Goal: Task Accomplishment & Management: Use online tool/utility

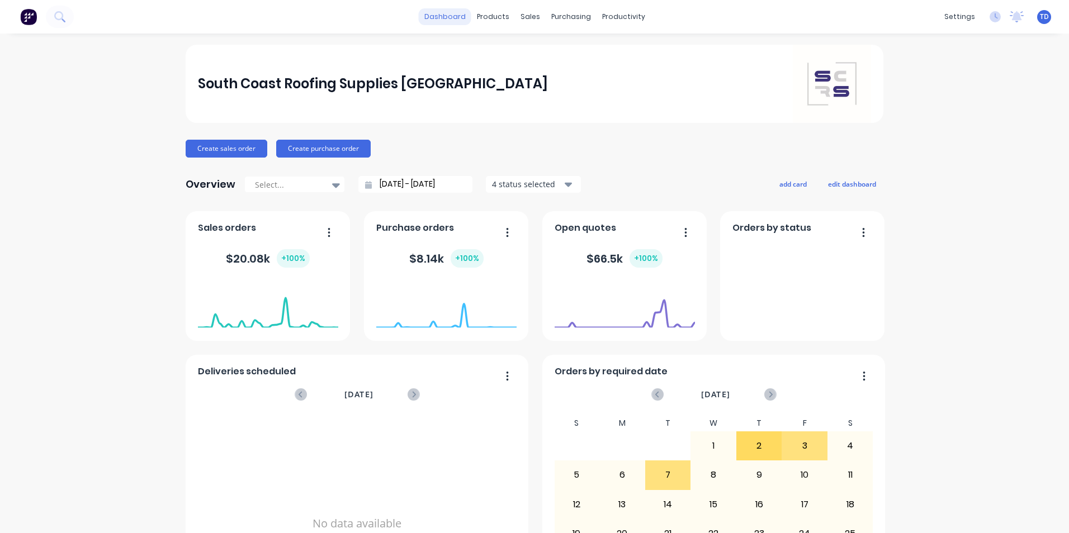
click at [450, 14] on link "dashboard" at bounding box center [445, 16] width 53 height 17
click at [443, 17] on link "dashboard" at bounding box center [445, 16] width 53 height 17
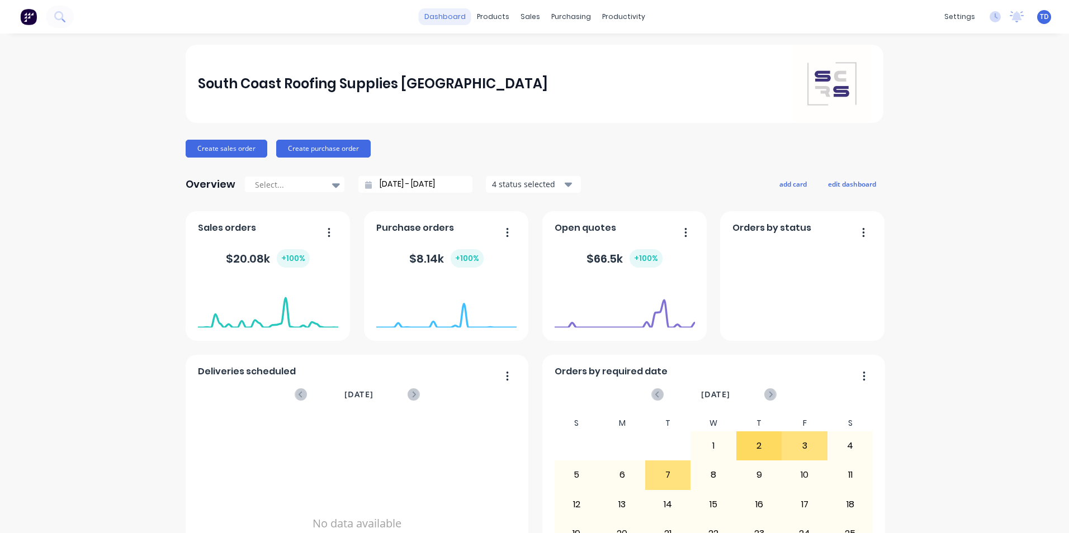
click at [443, 17] on link "dashboard" at bounding box center [445, 16] width 53 height 17
click at [1040, 18] on span "TD" at bounding box center [1044, 17] width 9 height 10
click at [985, 148] on button "Sign out" at bounding box center [974, 140] width 148 height 22
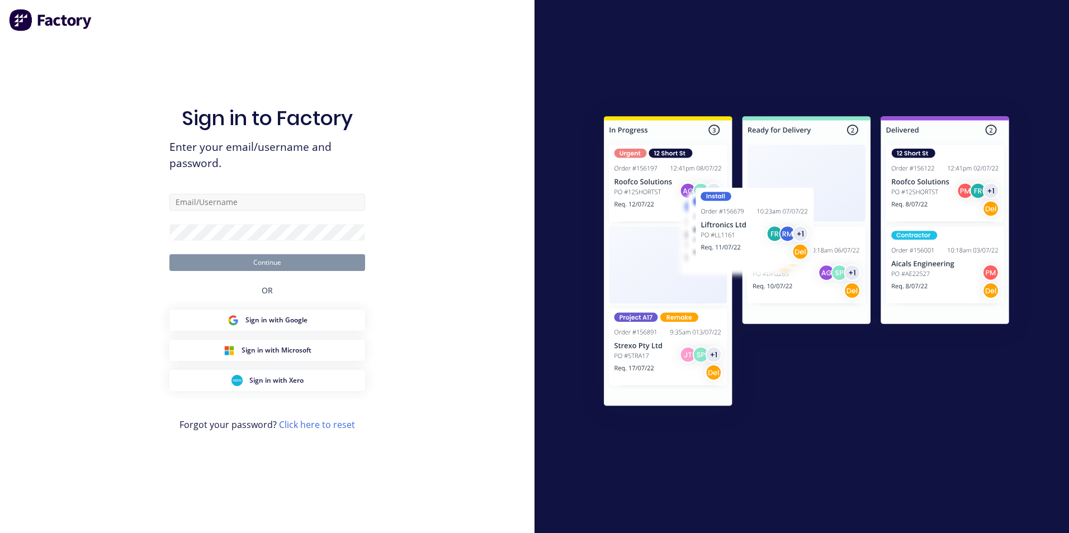
type input "[EMAIL_ADDRESS][DOMAIN_NAME]"
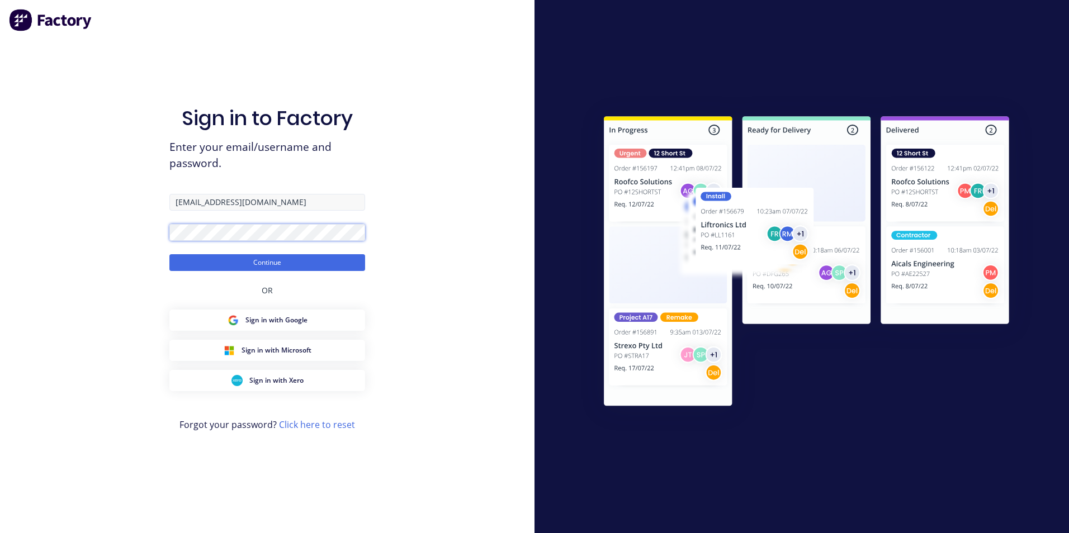
click at [169, 254] on button "Continue" at bounding box center [267, 262] width 196 height 17
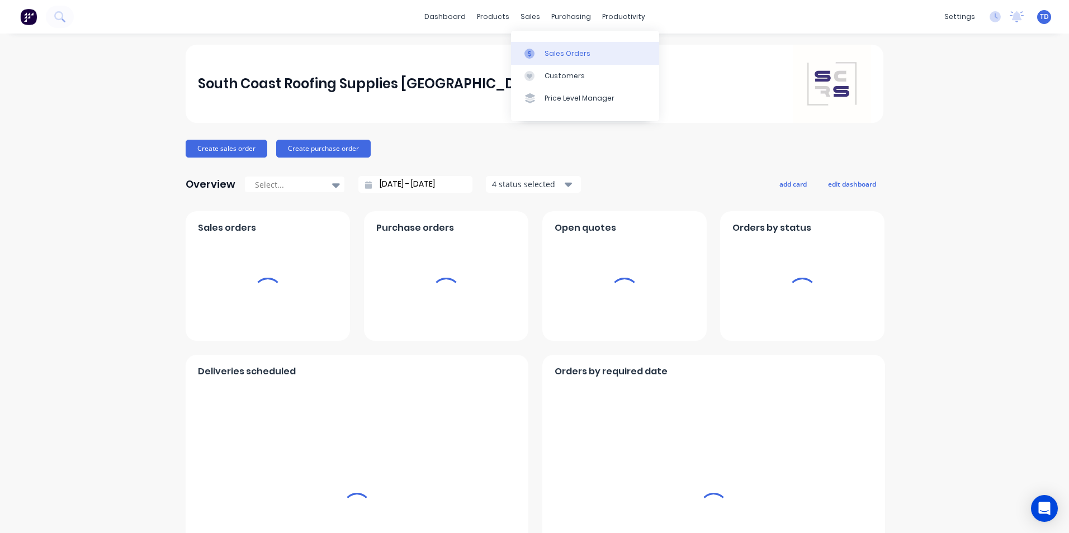
click at [550, 53] on div "Sales Orders" at bounding box center [568, 54] width 46 height 10
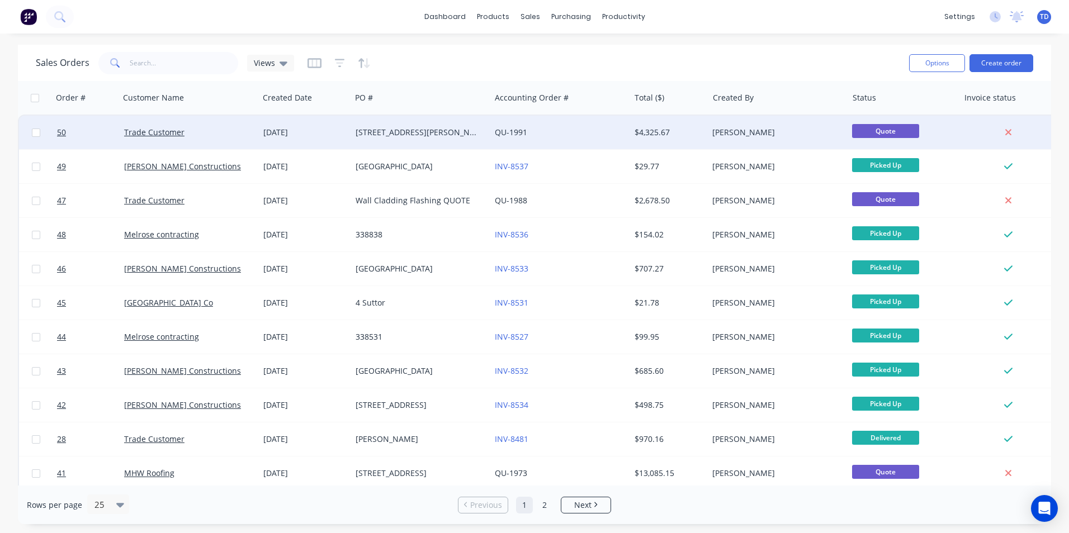
click at [363, 134] on div "[STREET_ADDRESS][PERSON_NAME]" at bounding box center [418, 132] width 124 height 11
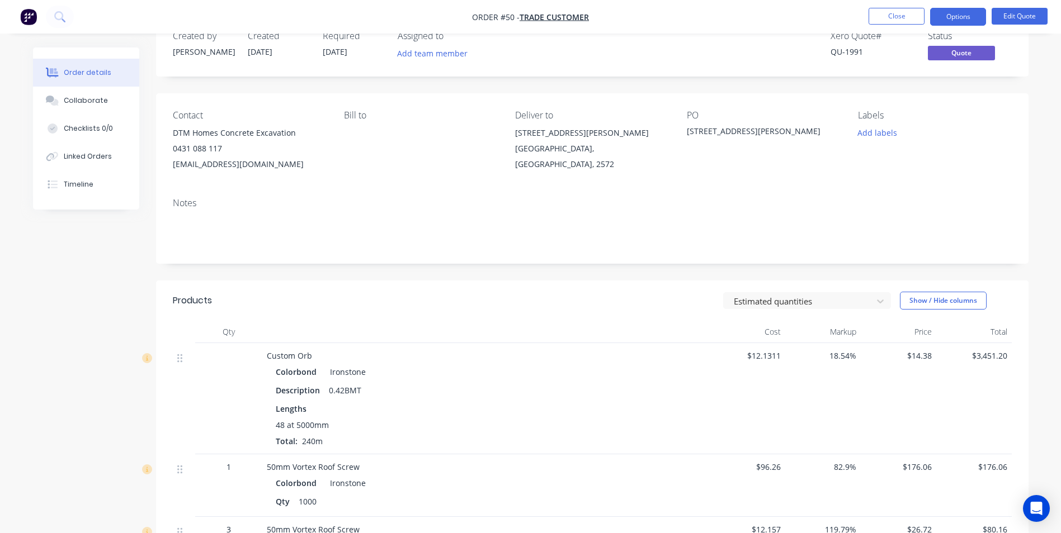
scroll to position [56, 0]
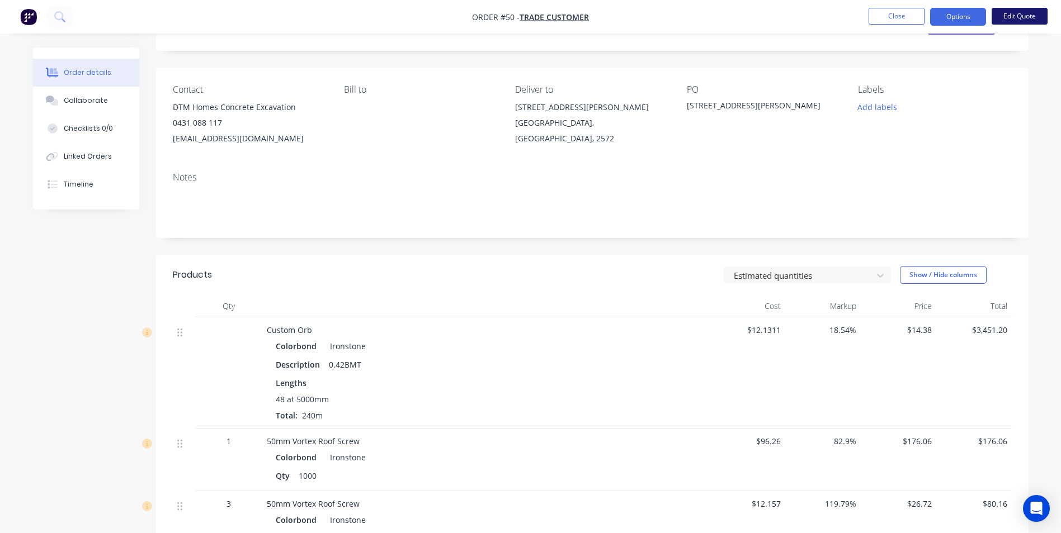
click at [1023, 22] on button "Edit Quote" at bounding box center [1019, 16] width 56 height 17
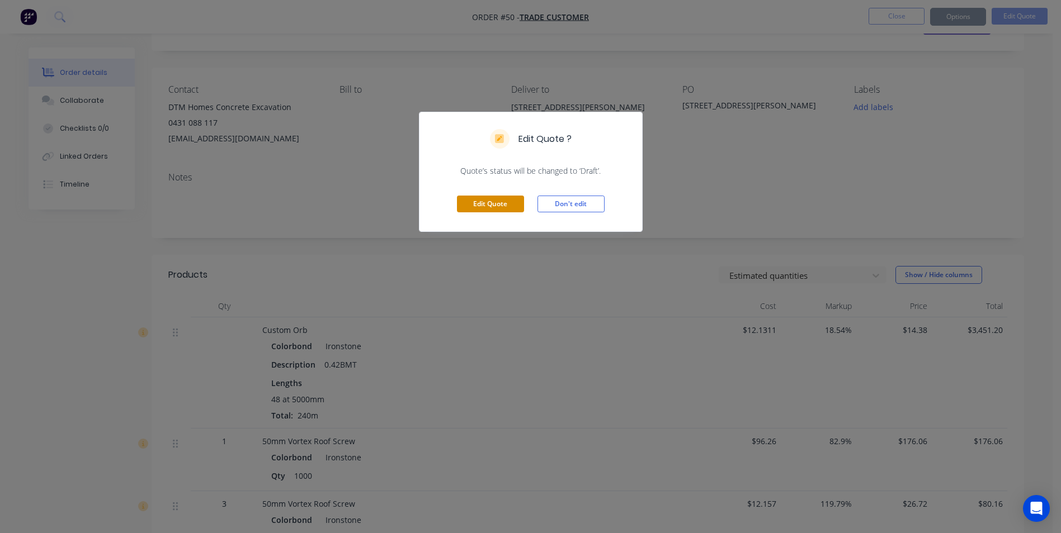
click at [475, 202] on button "Edit Quote" at bounding box center [490, 204] width 67 height 17
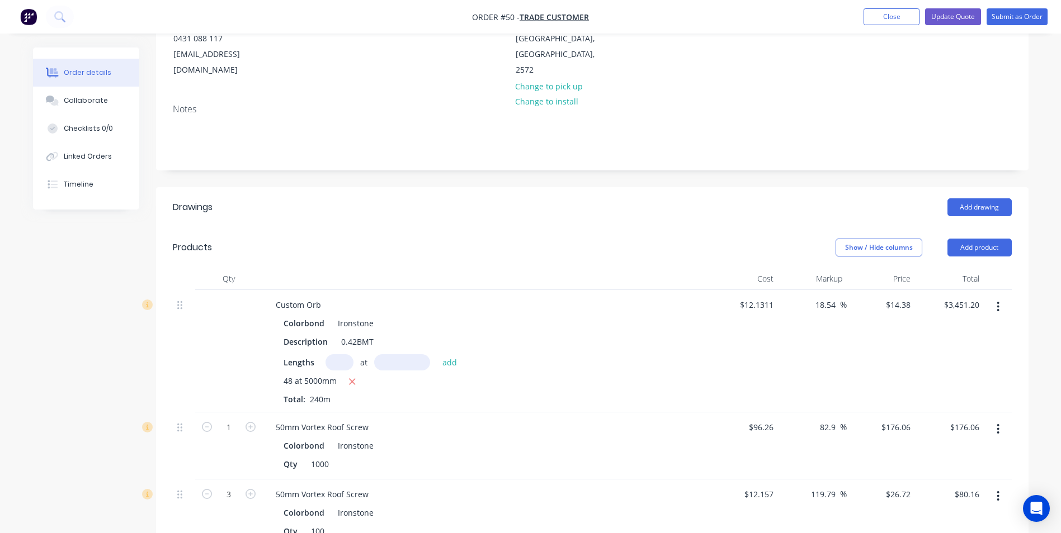
scroll to position [168, 0]
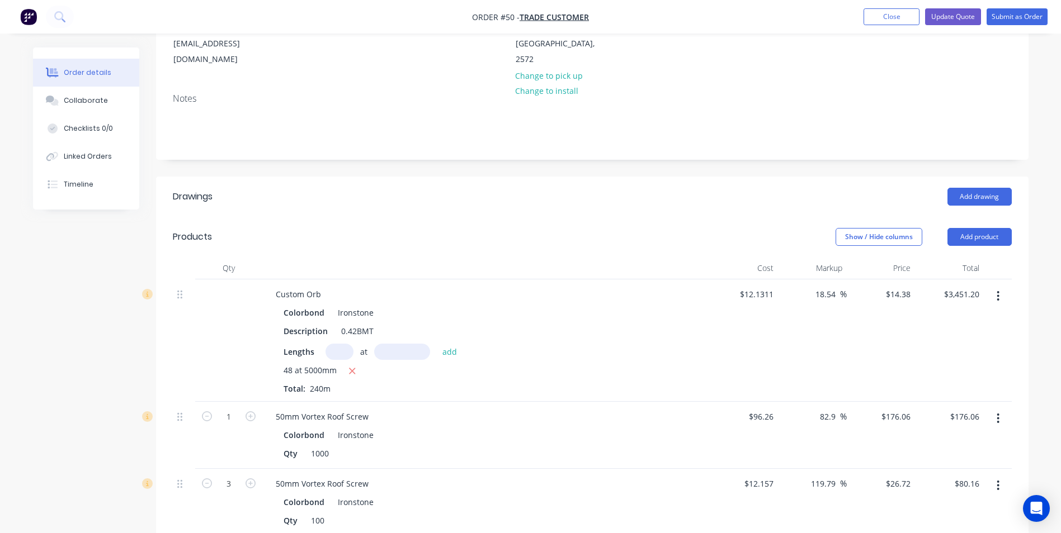
click at [996, 286] on button "button" at bounding box center [998, 296] width 26 height 20
click at [948, 318] on div "Edit" at bounding box center [958, 326] width 86 height 16
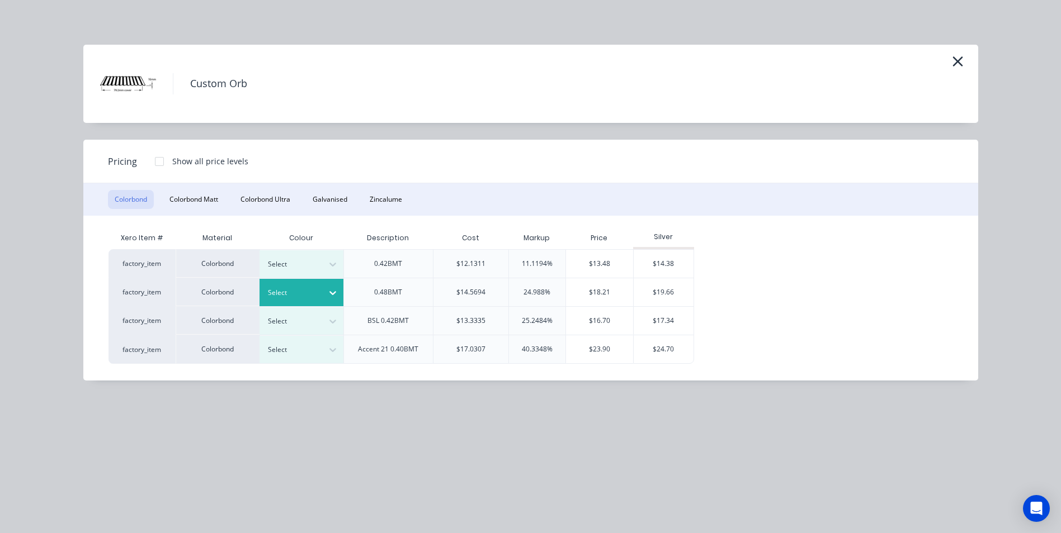
click at [295, 292] on div at bounding box center [293, 293] width 50 height 12
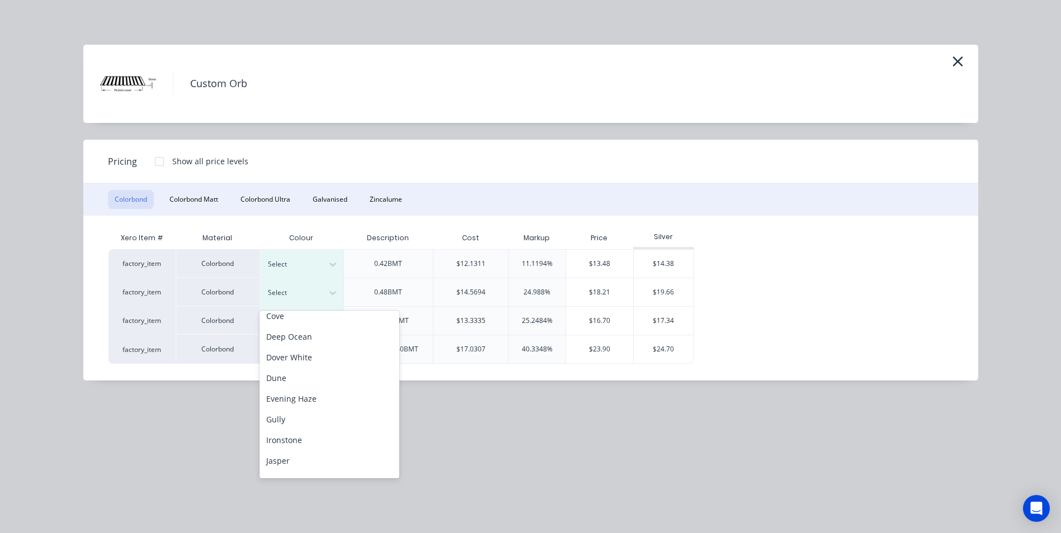
scroll to position [112, 0]
click at [282, 435] on div "Ironstone" at bounding box center [329, 439] width 140 height 21
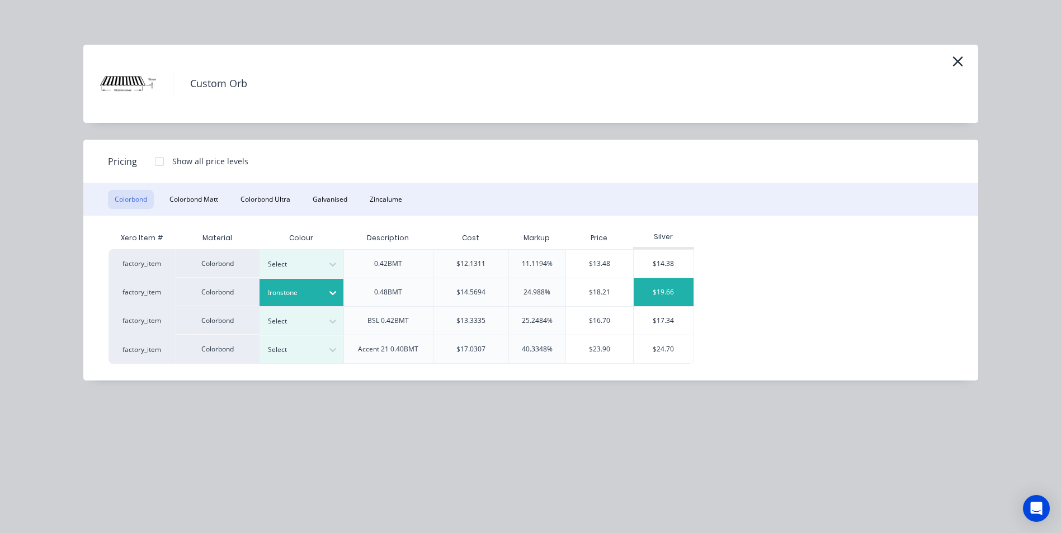
click at [663, 290] on div "$19.66" at bounding box center [664, 292] width 60 height 28
type input "62.06"
type input "$19.66"
type input "$4,718.40"
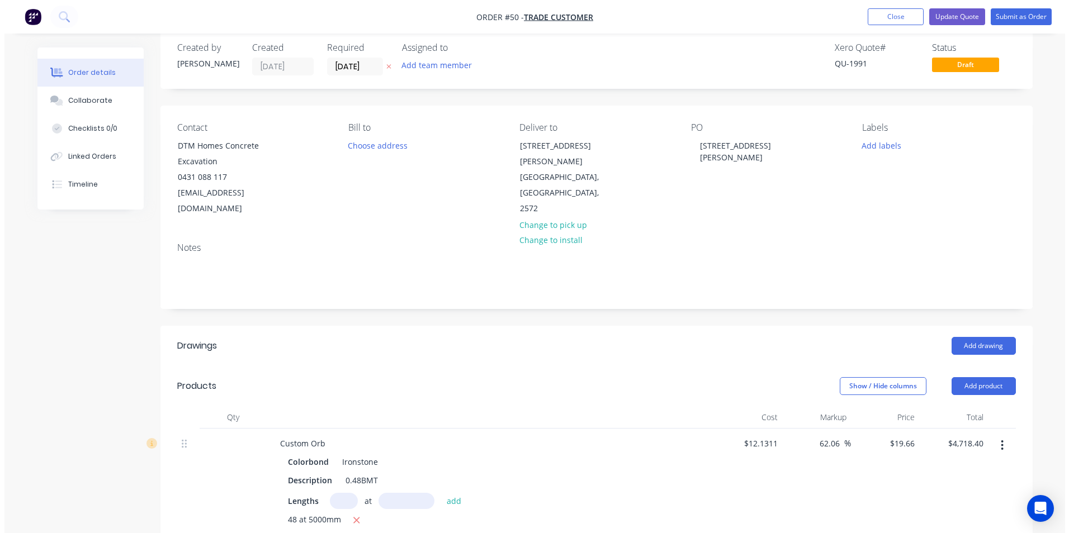
scroll to position [0, 0]
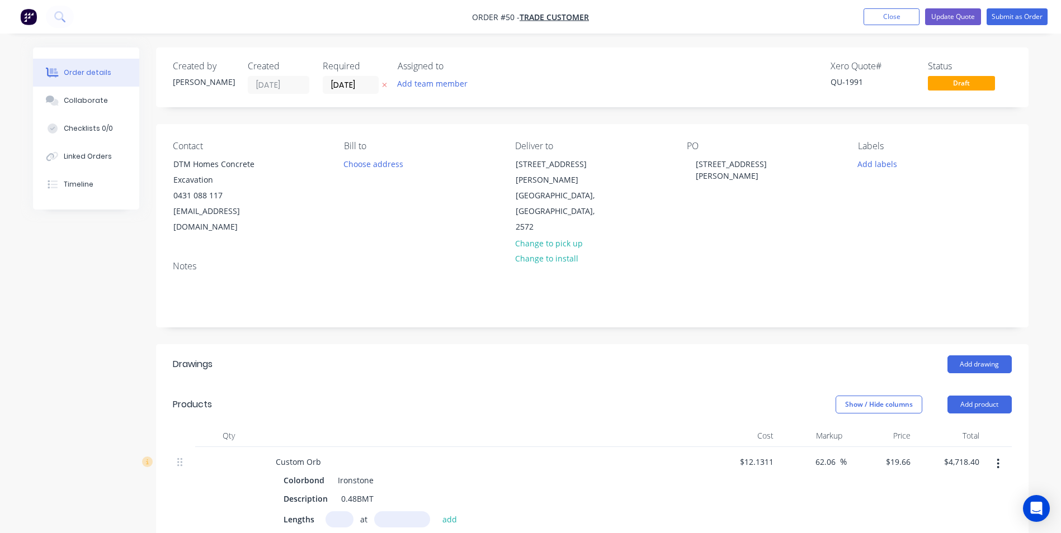
drag, startPoint x: 1040, startPoint y: 324, endPoint x: 800, endPoint y: 353, distance: 241.7
click at [800, 356] on div "Add drawing" at bounding box center [681, 365] width 660 height 18
click at [885, 17] on button "Close" at bounding box center [891, 16] width 56 height 17
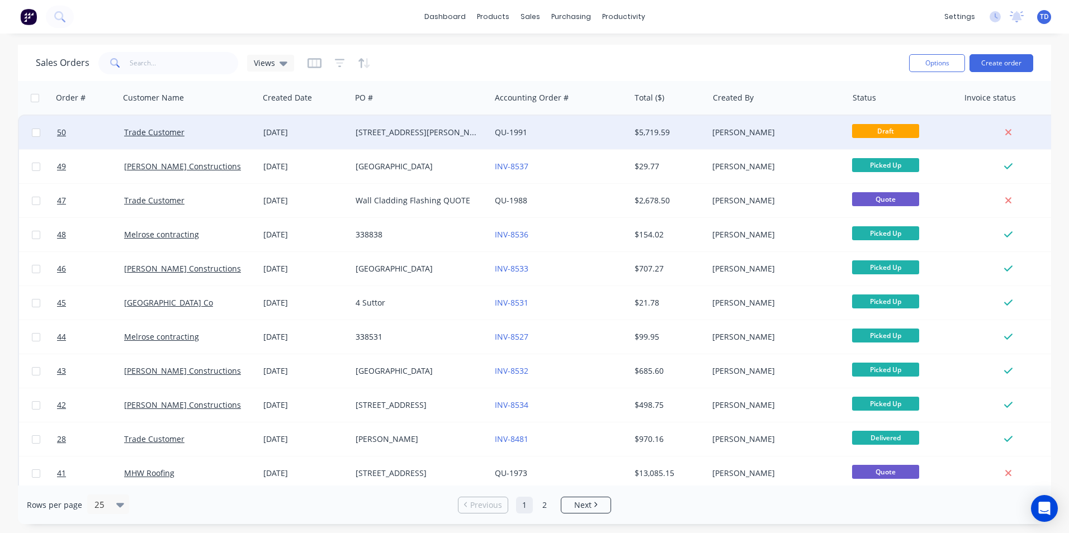
click at [767, 133] on div "[PERSON_NAME]" at bounding box center [774, 132] width 124 height 11
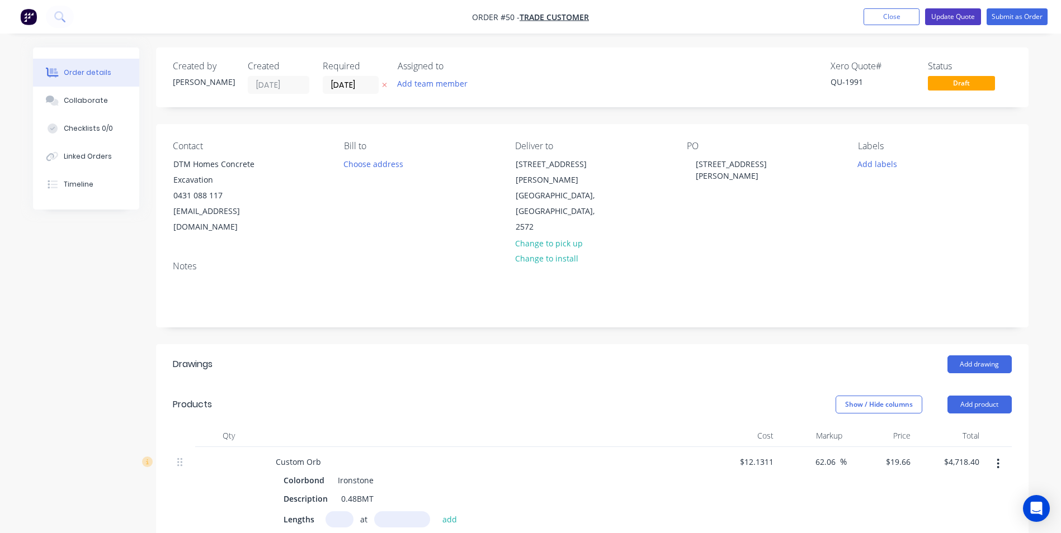
click at [950, 20] on button "Update Quote" at bounding box center [953, 16] width 56 height 17
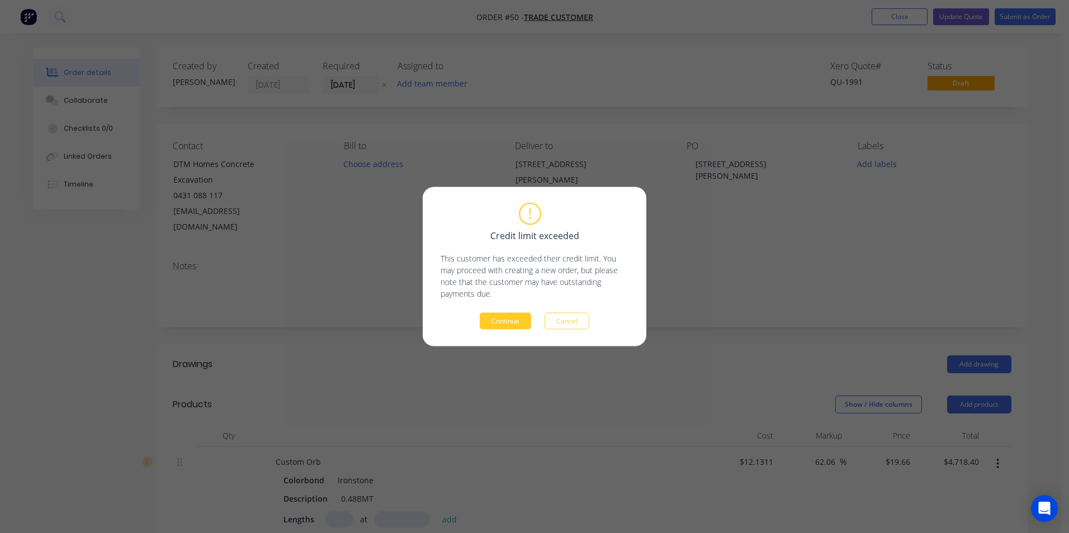
click at [517, 318] on button "Continue" at bounding box center [505, 321] width 51 height 17
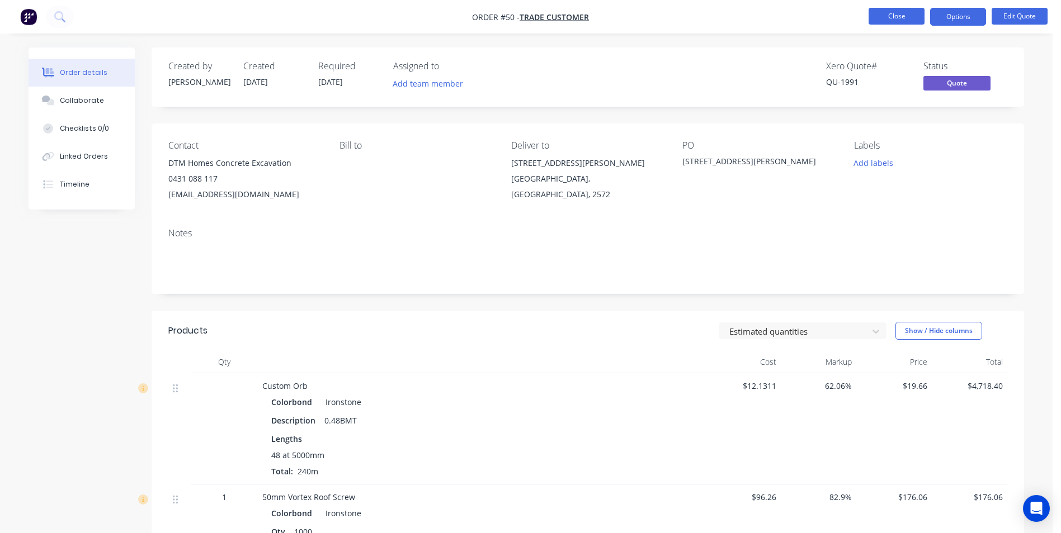
click at [890, 16] on button "Close" at bounding box center [896, 16] width 56 height 17
